Goal: Task Accomplishment & Management: Use online tool/utility

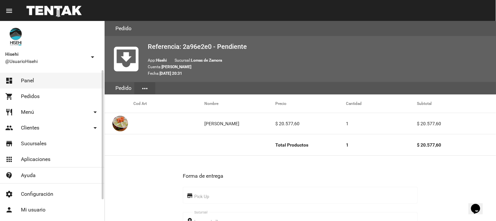
click at [37, 79] on link "dashboard Panel" at bounding box center [52, 81] width 104 height 16
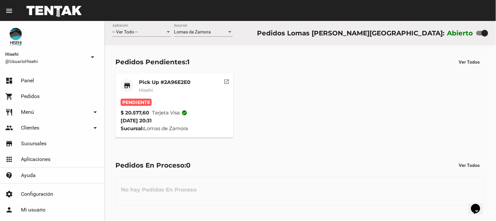
drag, startPoint x: 155, startPoint y: 86, endPoint x: 160, endPoint y: 86, distance: 5.0
click at [160, 86] on div "Pick Up #2A96E2E0 Hisehi" at bounding box center [164, 89] width 51 height 20
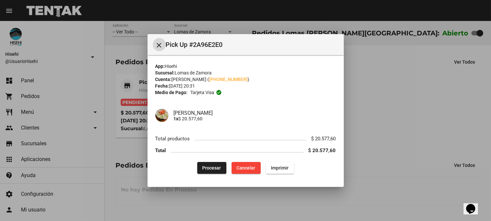
click at [216, 165] on span "Procesar" at bounding box center [212, 167] width 19 height 5
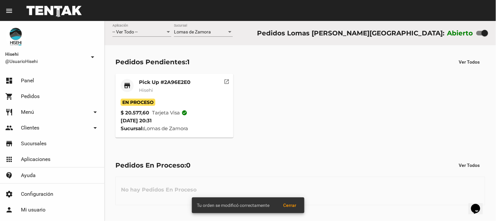
click at [179, 84] on mat-card-title "Pick Up #2A96E2E0" at bounding box center [164, 82] width 51 height 7
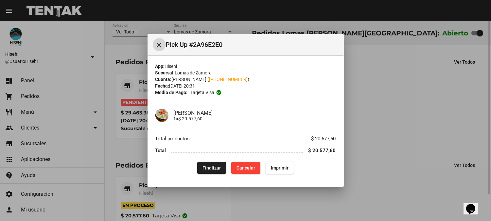
click at [130, 78] on div at bounding box center [245, 110] width 491 height 221
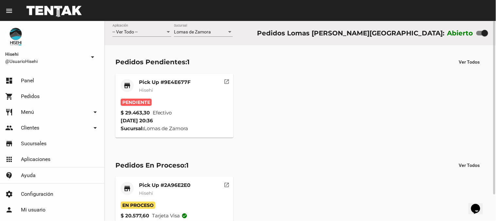
click at [143, 87] on span "Hisehi" at bounding box center [146, 90] width 14 height 6
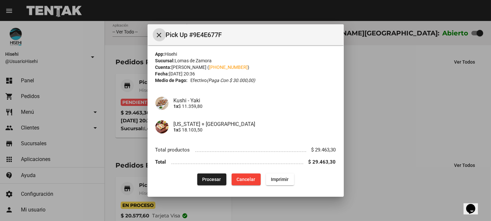
scroll to position [4, 0]
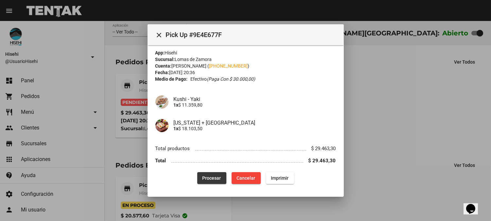
click at [215, 179] on span "Procesar" at bounding box center [212, 177] width 19 height 5
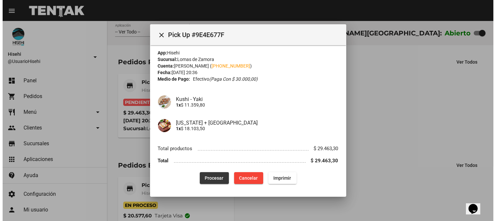
scroll to position [0, 0]
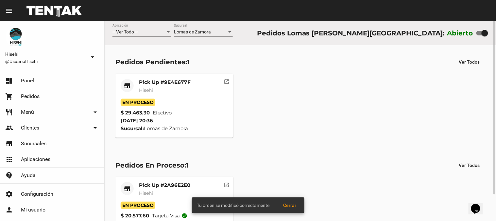
click at [154, 87] on mat-card-subtitle "Hisehi" at bounding box center [165, 90] width 52 height 7
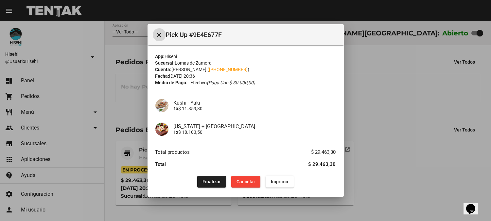
click at [112, 83] on div at bounding box center [245, 110] width 491 height 221
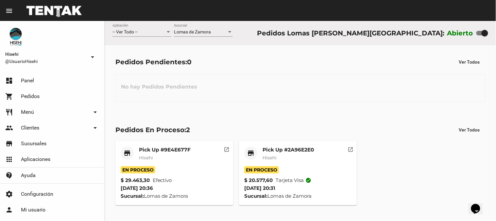
click at [277, 152] on mat-card-title "Pick Up #2A96E2E0" at bounding box center [288, 149] width 51 height 7
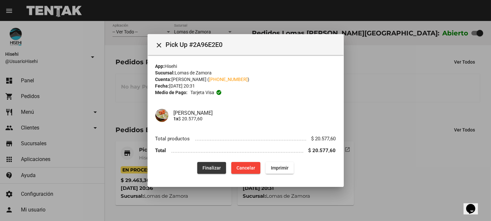
drag, startPoint x: 211, startPoint y: 171, endPoint x: 264, endPoint y: 158, distance: 54.4
click at [212, 171] on button "Finalizar" at bounding box center [211, 168] width 29 height 12
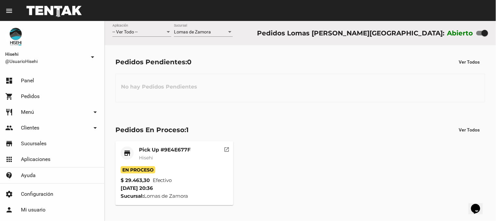
click at [177, 147] on mat-card-title "Pick Up #9E4E677F" at bounding box center [165, 149] width 52 height 7
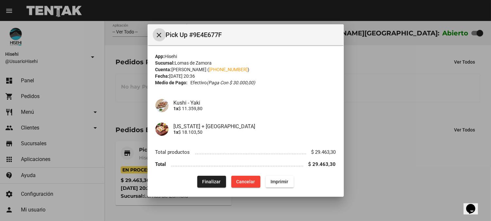
click at [357, 116] on div at bounding box center [245, 110] width 491 height 221
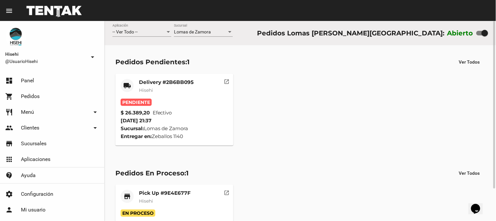
click at [142, 89] on span "Hisehi" at bounding box center [146, 90] width 14 height 6
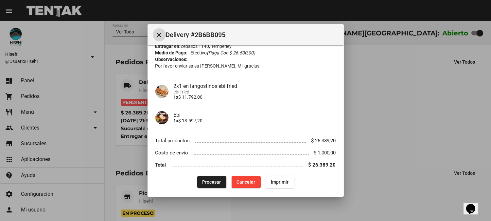
scroll to position [40, 0]
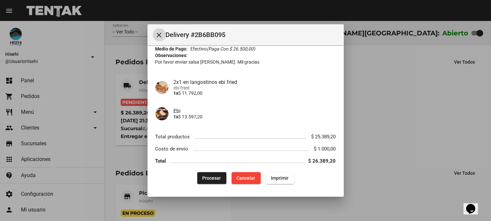
click at [212, 180] on button "Procesar" at bounding box center [211, 178] width 29 height 12
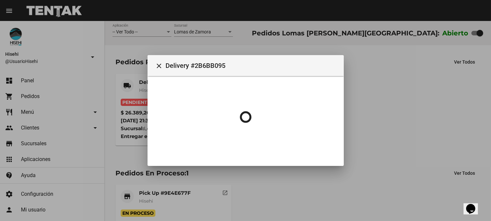
scroll to position [0, 0]
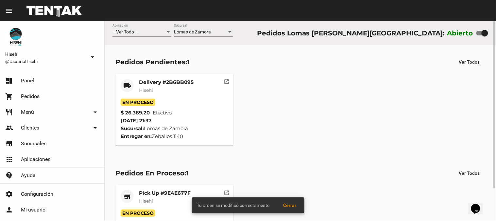
click at [155, 89] on mat-card-subtitle "Hisehi" at bounding box center [166, 90] width 55 height 7
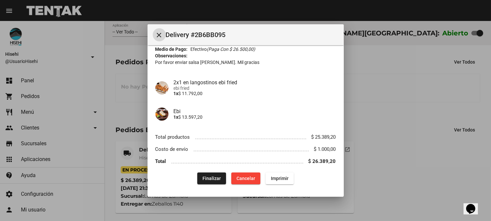
scroll to position [40, 0]
drag, startPoint x: 391, startPoint y: 92, endPoint x: 157, endPoint y: 142, distance: 238.9
drag, startPoint x: 59, startPoint y: 158, endPoint x: 0, endPoint y: 35, distance: 136.6
